Goal: Task Accomplishment & Management: Manage account settings

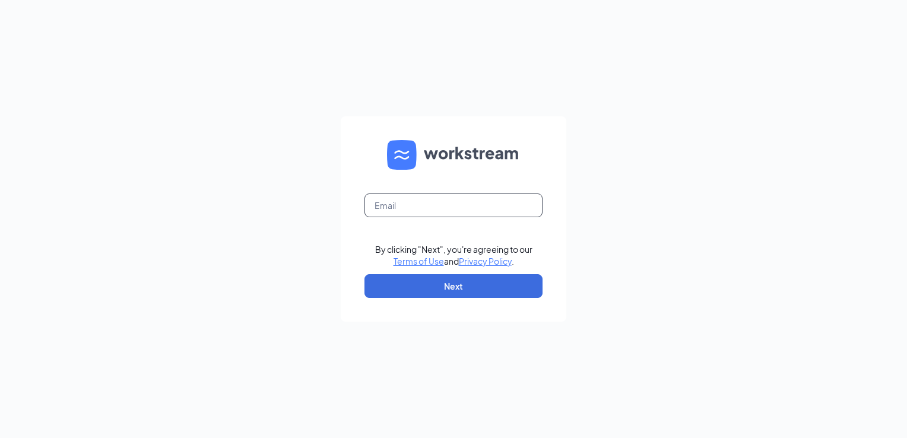
click at [417, 208] on input "text" at bounding box center [454, 206] width 178 height 24
type input "[EMAIL_ADDRESS][DOMAIN_NAME]"
click at [426, 281] on button "Next" at bounding box center [454, 286] width 178 height 24
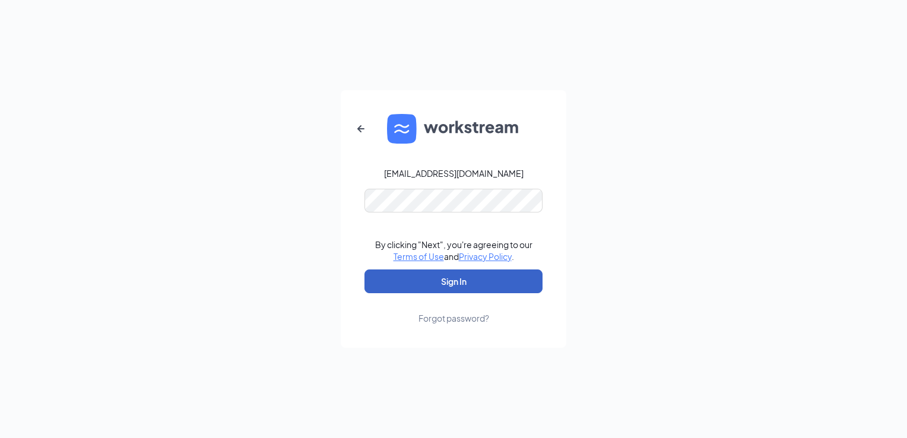
click at [438, 278] on button "Sign In" at bounding box center [454, 282] width 178 height 24
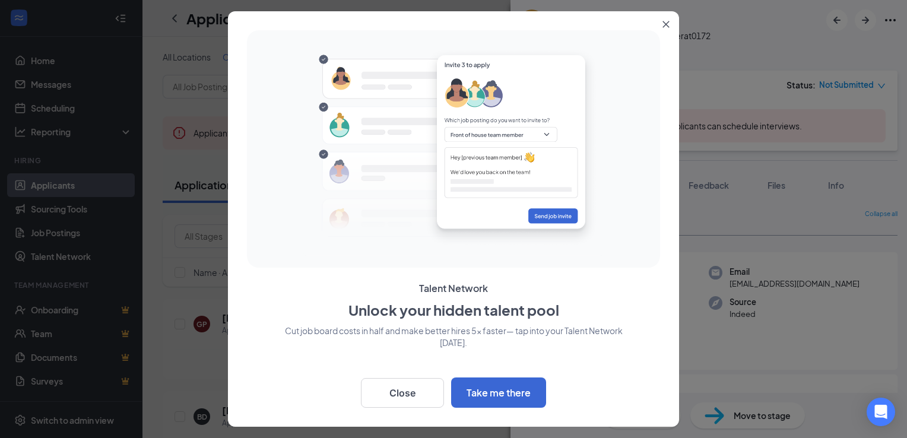
drag, startPoint x: 0, startPoint y: 0, endPoint x: 578, endPoint y: 356, distance: 679.3
click at [578, 356] on p "Cut job board costs in half and make better hires 5x faster— tap into your Tale…" at bounding box center [453, 363] width 413 height 76
click at [421, 389] on button "Close" at bounding box center [402, 393] width 83 height 30
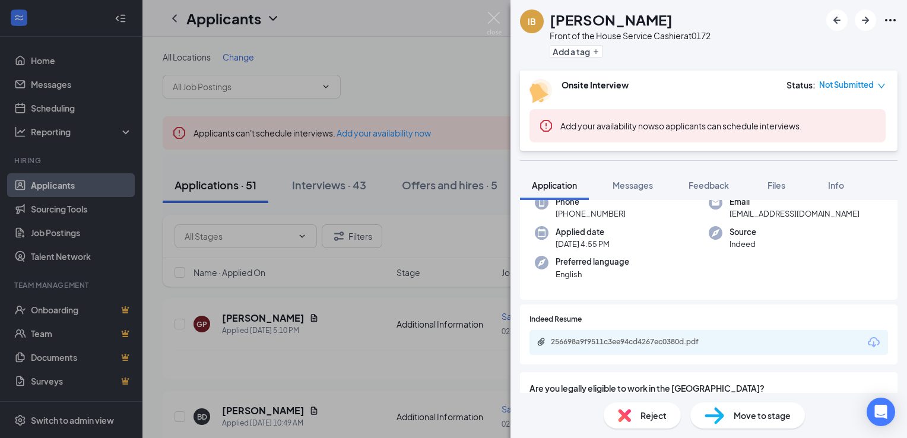
scroll to position [83, 0]
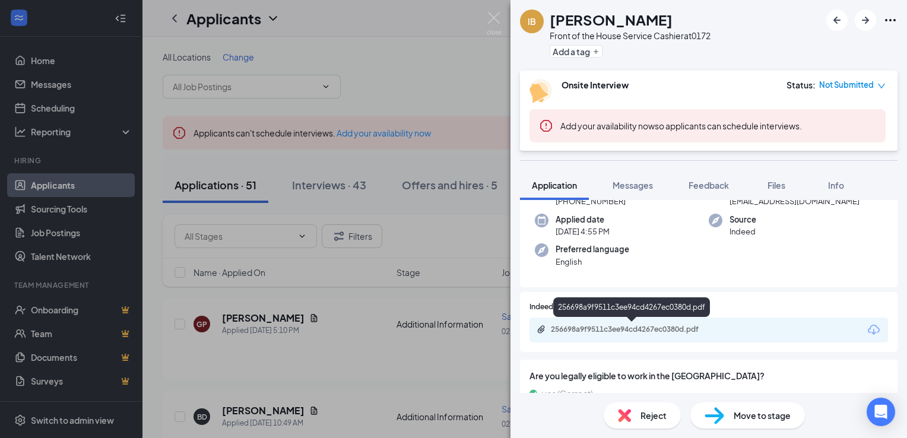
click at [629, 327] on div "256698a9f9511c3ee94cd4267ec0380d.pdf" at bounding box center [634, 330] width 166 height 10
